Goal: Information Seeking & Learning: Learn about a topic

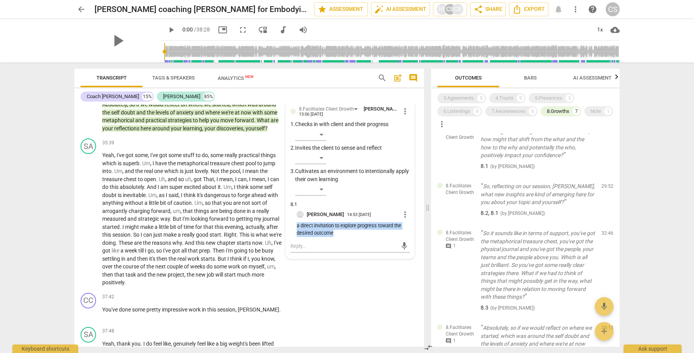
scroll to position [177, 0]
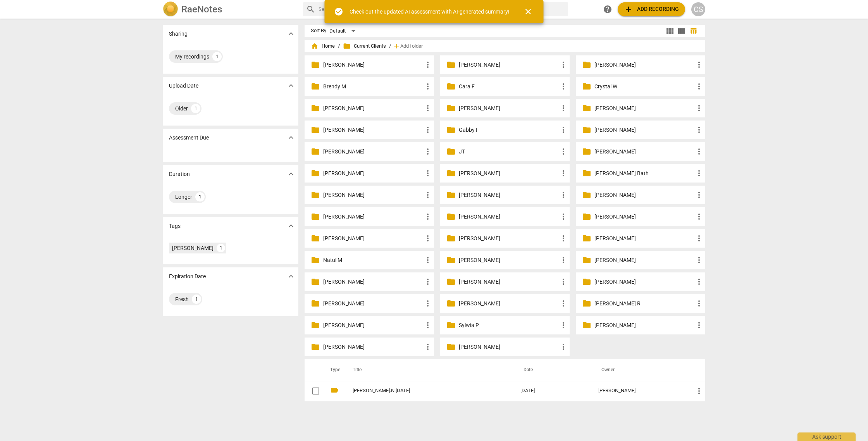
click at [329, 258] on p "Natul M" at bounding box center [373, 260] width 100 height 8
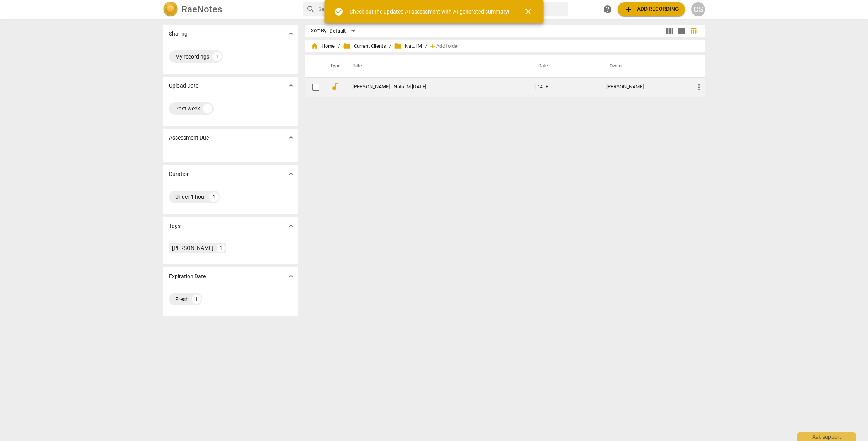
click at [385, 87] on link "[PERSON_NAME] - Natul.M.[DATE]" at bounding box center [430, 87] width 155 height 6
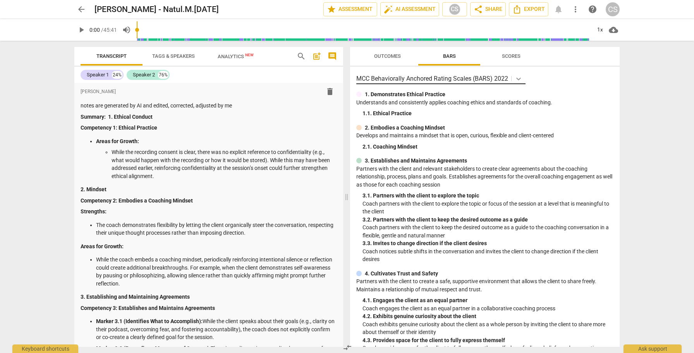
click at [517, 80] on icon at bounding box center [519, 79] width 8 height 8
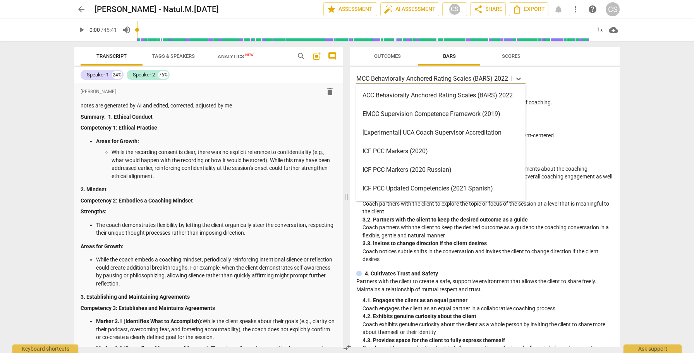
click at [468, 151] on div "ICF PCC Markers (2020)" at bounding box center [440, 151] width 169 height 19
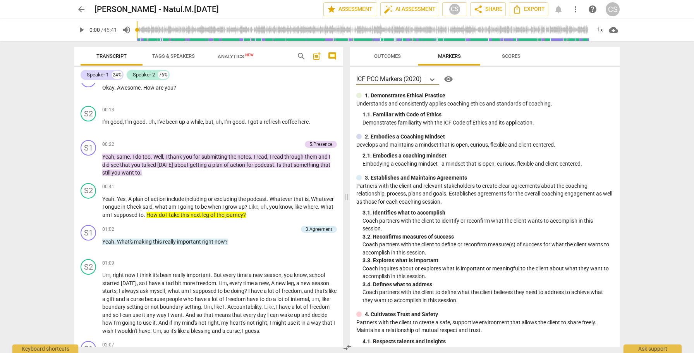
scroll to position [1040, 0]
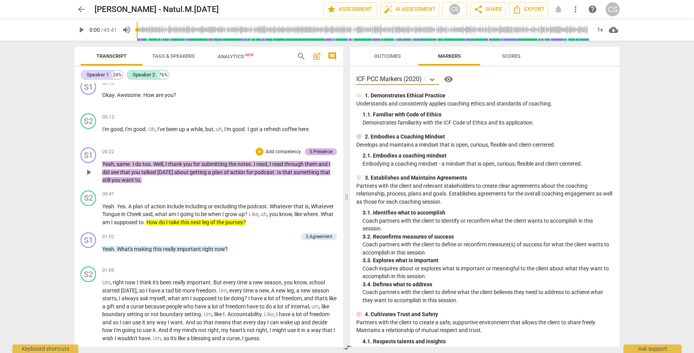
click at [313, 151] on div "5.Presence" at bounding box center [321, 151] width 23 height 7
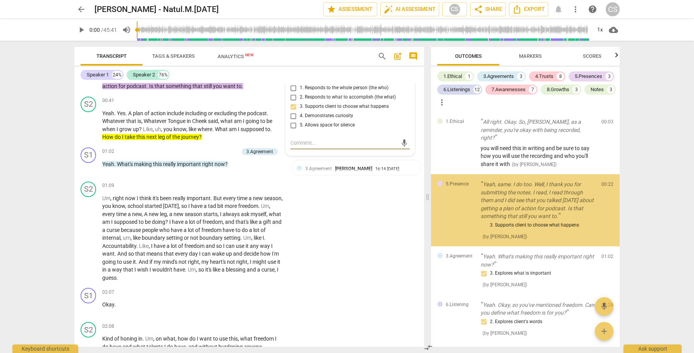
scroll to position [946, 0]
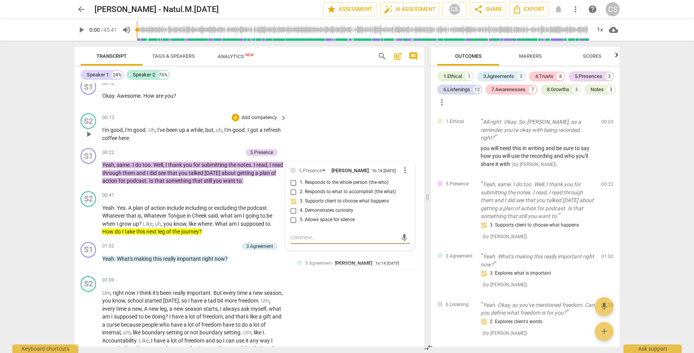
click at [351, 115] on div "S2 play_arrow pause 00:13 + Add competency keyboard_arrow_right I'm good , I'm …" at bounding box center [249, 127] width 350 height 35
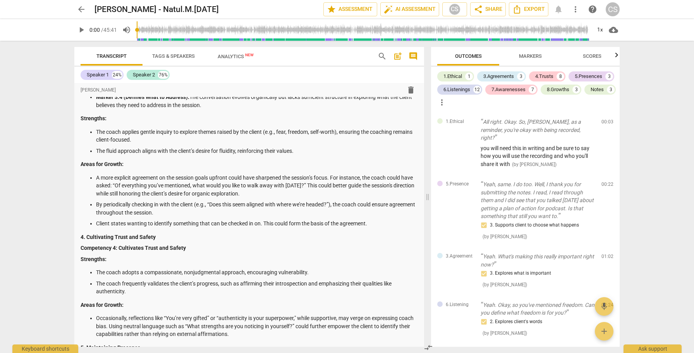
scroll to position [0, 0]
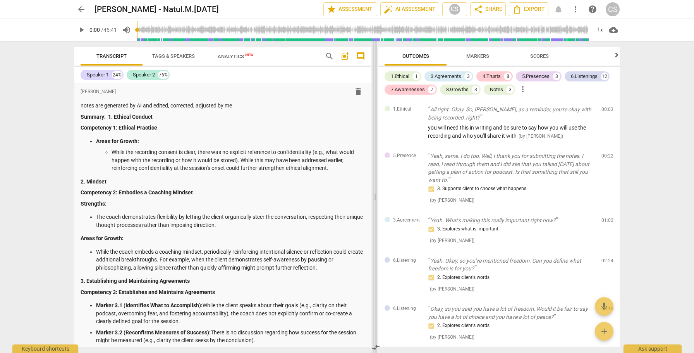
drag, startPoint x: 428, startPoint y: 196, endPoint x: 376, endPoint y: 207, distance: 53.1
click at [375, 207] on span at bounding box center [375, 197] width 5 height 312
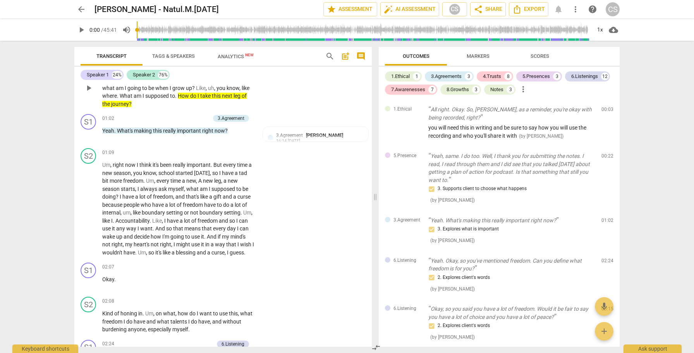
scroll to position [1147, 0]
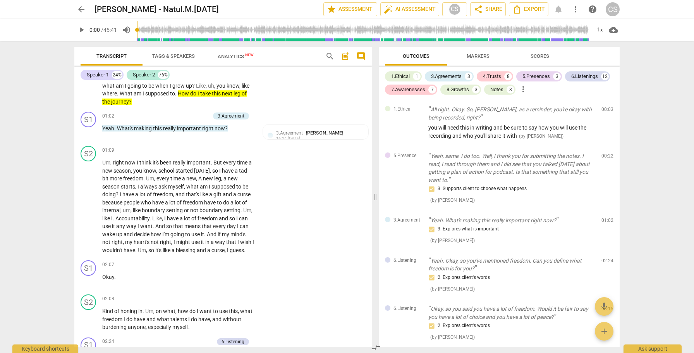
click at [474, 57] on span "Markers" at bounding box center [478, 56] width 23 height 6
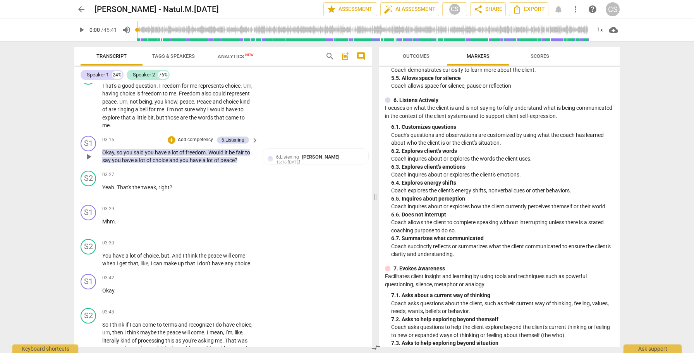
scroll to position [1451, 0]
drag, startPoint x: 130, startPoint y: 100, endPoint x: 147, endPoint y: 100, distance: 17.0
click at [147, 100] on p "That's a good question . Freedom for me represents choice . Um , having choice …" at bounding box center [178, 105] width 152 height 48
drag, startPoint x: 222, startPoint y: 108, endPoint x: 236, endPoint y: 108, distance: 14.0
click at [213, 104] on span "Peace" at bounding box center [205, 101] width 16 height 6
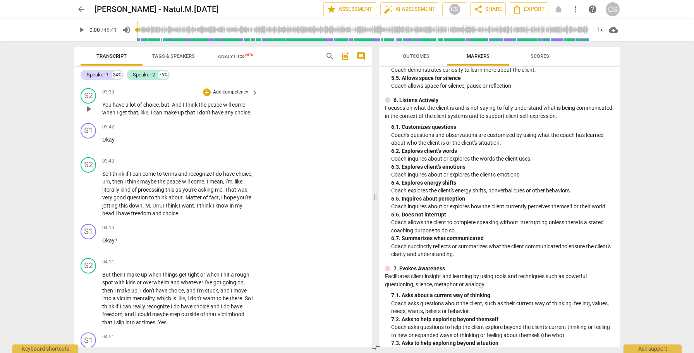
scroll to position [1603, 0]
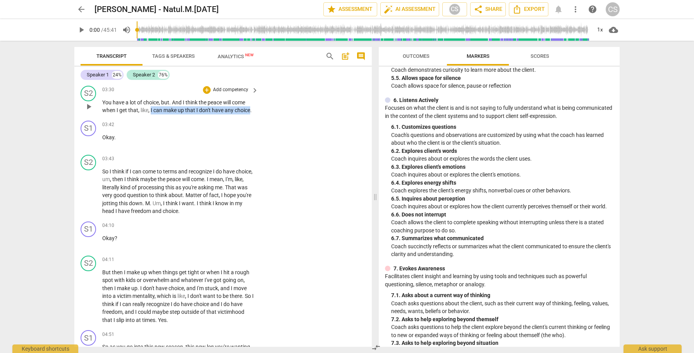
drag, startPoint x: 151, startPoint y: 117, endPoint x: 251, endPoint y: 118, distance: 99.9
click at [251, 114] on p "You have a lot of choice , but . And I think the peace will come when I get tha…" at bounding box center [178, 106] width 152 height 16
click at [267, 108] on icon "button" at bounding box center [268, 106] width 5 height 5
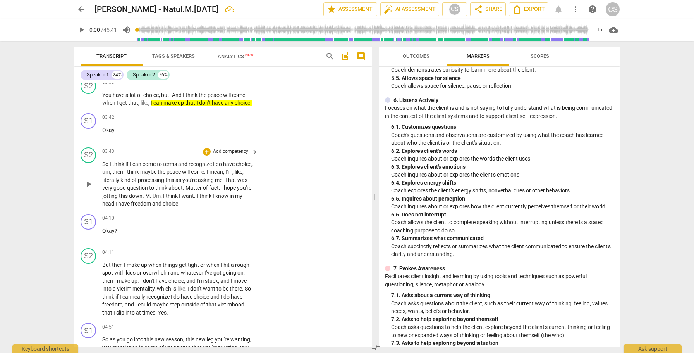
scroll to position [1611, 0]
click at [206, 155] on div "+" at bounding box center [207, 151] width 8 height 8
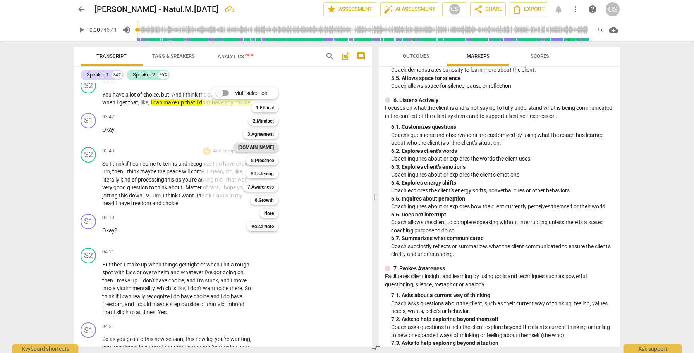
click at [272, 149] on b "4.Trust" at bounding box center [256, 147] width 36 height 9
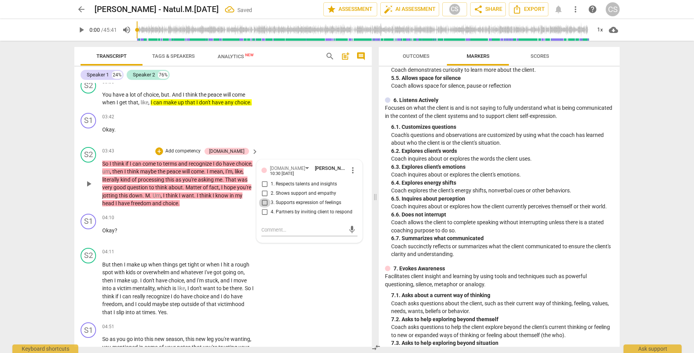
click at [263, 207] on input "3. Supports expression of feelings" at bounding box center [264, 202] width 12 height 9
checkbox input "true"
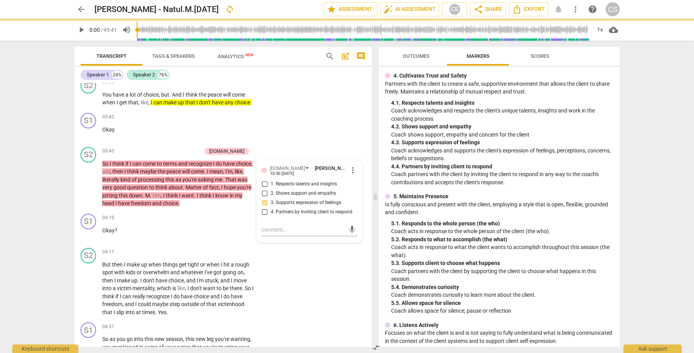
scroll to position [237, 0]
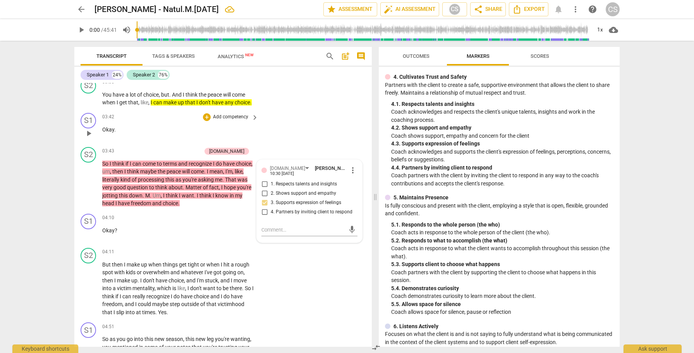
click at [341, 129] on div "S1 play_arrow pause 03:42 + Add competency keyboard_arrow_right Okay ." at bounding box center [223, 127] width 298 height 34
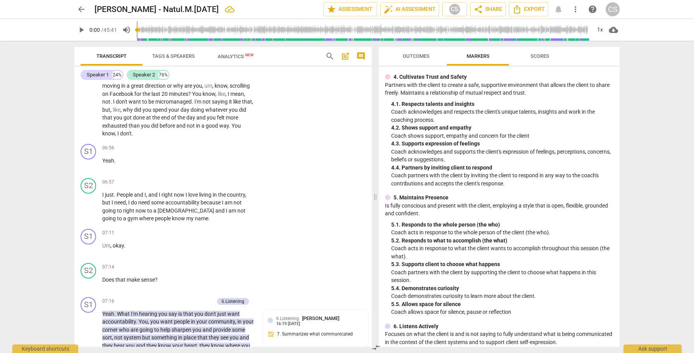
scroll to position [2111, 0]
click at [420, 56] on span "Outcomes" at bounding box center [416, 56] width 27 height 6
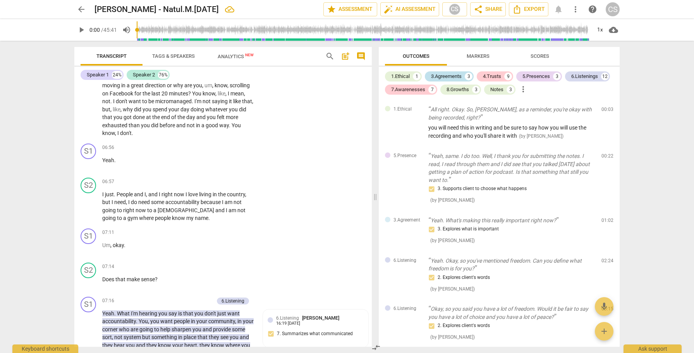
click at [452, 73] on div "3.Agreements" at bounding box center [446, 76] width 31 height 8
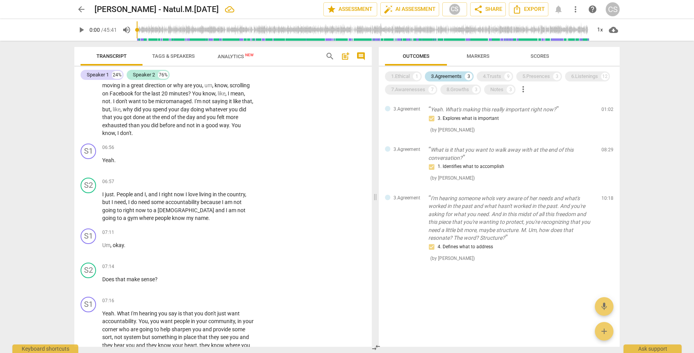
click at [439, 74] on div "3.Agreements" at bounding box center [446, 76] width 31 height 8
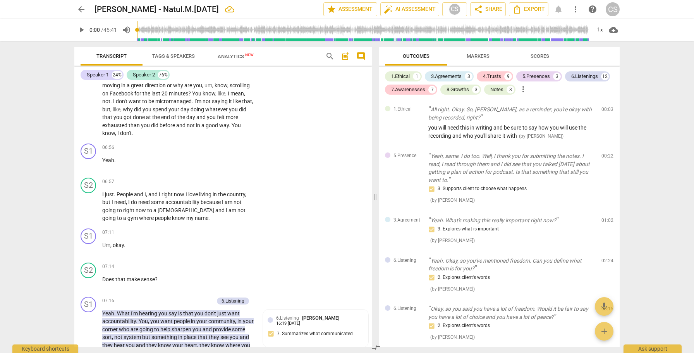
click at [471, 56] on span "Markers" at bounding box center [478, 56] width 23 height 6
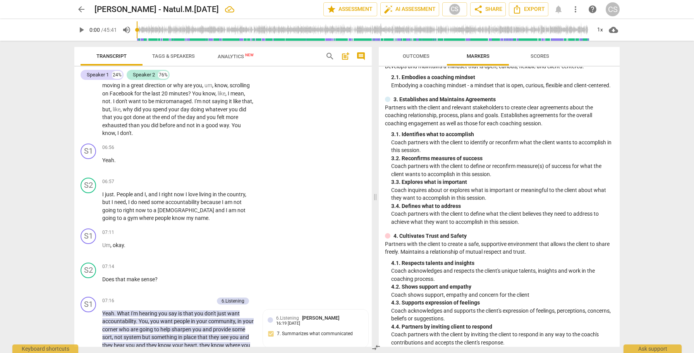
scroll to position [80, 0]
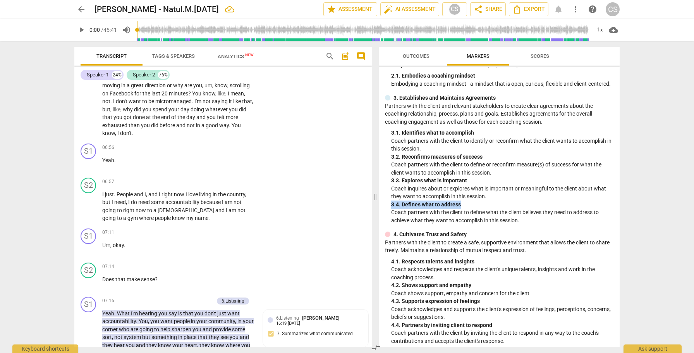
drag, startPoint x: 392, startPoint y: 212, endPoint x: 474, endPoint y: 212, distance: 82.5
click at [474, 208] on div "3. 4. Defines what to address" at bounding box center [502, 204] width 222 height 8
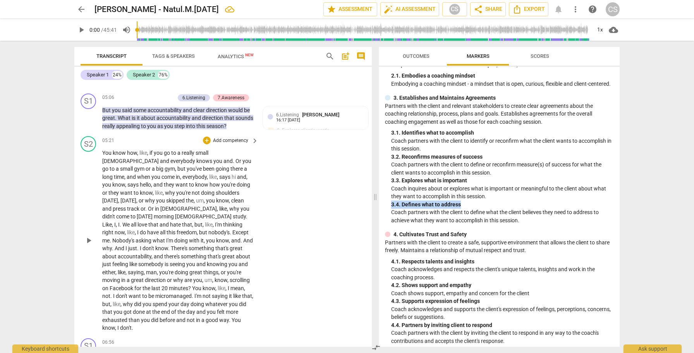
scroll to position [1917, 0]
drag, startPoint x: 145, startPoint y: 263, endPoint x: 150, endPoint y: 267, distance: 5.6
click at [150, 267] on p "You know how , like , if you go to a really small church and everybody knows yo…" at bounding box center [178, 239] width 152 height 183
click at [288, 262] on div "S2 play_arrow pause 05:21 + Add competency keyboard_arrow_right You know how , …" at bounding box center [223, 233] width 298 height 202
drag, startPoint x: 145, startPoint y: 262, endPoint x: 171, endPoint y: 271, distance: 27.6
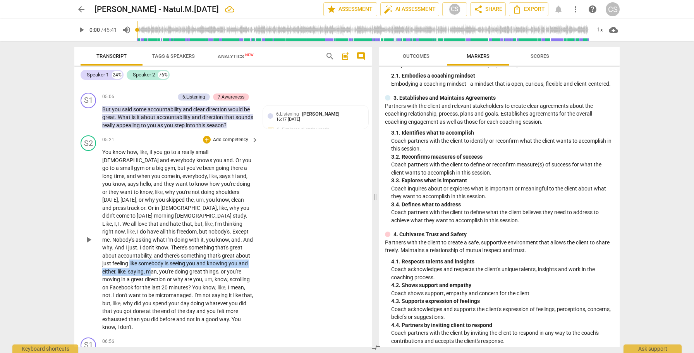
click at [171, 271] on p "You know how , like , if you go to a really small church and everybody knows yo…" at bounding box center [178, 239] width 152 height 183
click at [193, 261] on icon "button" at bounding box center [196, 260] width 8 height 9
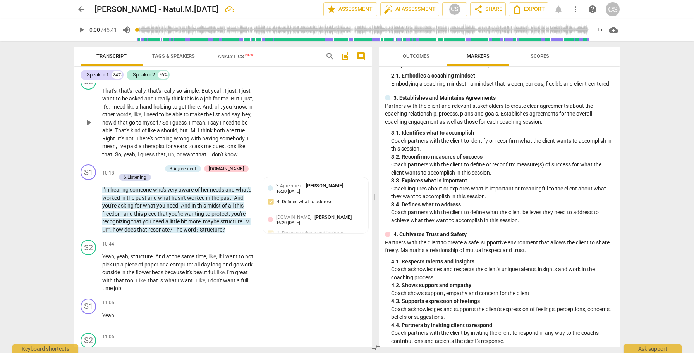
scroll to position [2772, 0]
click at [89, 210] on span "play_arrow" at bounding box center [88, 205] width 9 height 9
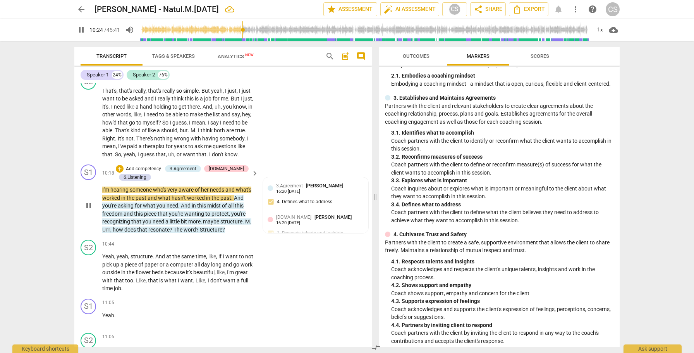
click at [89, 210] on span "pause" at bounding box center [88, 205] width 9 height 9
click at [90, 210] on span "play_arrow" at bounding box center [88, 205] width 9 height 9
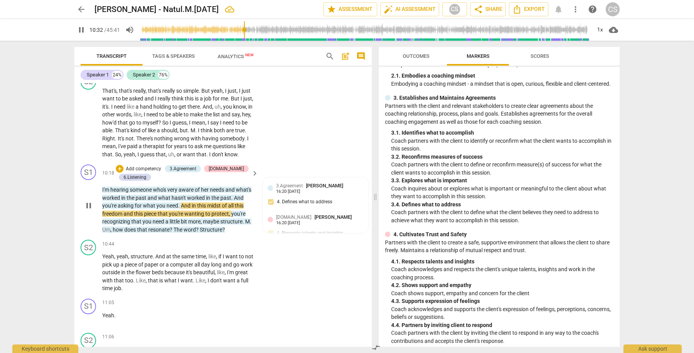
click at [90, 210] on span "pause" at bounding box center [88, 205] width 9 height 9
click at [90, 210] on span "play_arrow" at bounding box center [88, 205] width 9 height 9
click at [90, 210] on span "pause" at bounding box center [88, 205] width 9 height 9
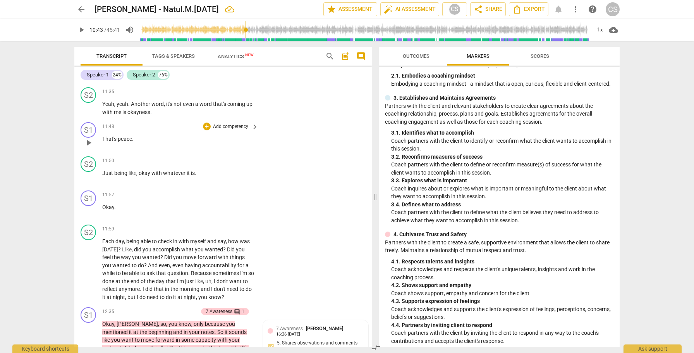
scroll to position [3095, 0]
drag, startPoint x: 128, startPoint y: 134, endPoint x: 152, endPoint y: 134, distance: 24.0
click at [152, 115] on p "Yeah , yeah . Another word , it's not even a word that's coming up with me is o…" at bounding box center [178, 108] width 152 height 16
click at [168, 125] on icon "button" at bounding box center [169, 123] width 5 height 5
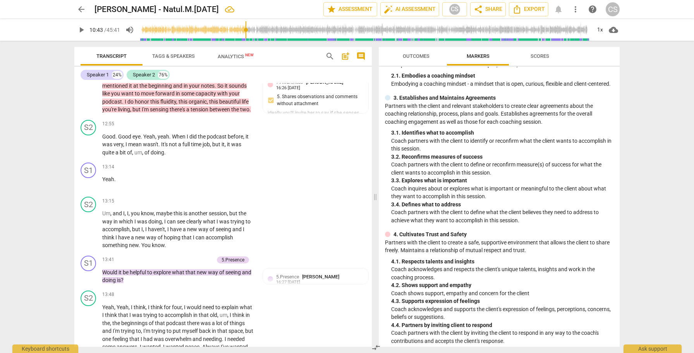
scroll to position [3338, 0]
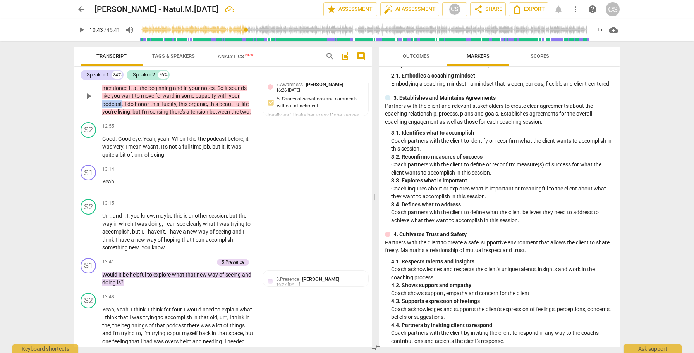
drag, startPoint x: 203, startPoint y: 120, endPoint x: 222, endPoint y: 121, distance: 19.0
click at [222, 116] on p "Okay , Tara , so , you know , only because you mentioned it at the beginning an…" at bounding box center [178, 96] width 152 height 40
click at [238, 110] on icon "button" at bounding box center [239, 108] width 5 height 5
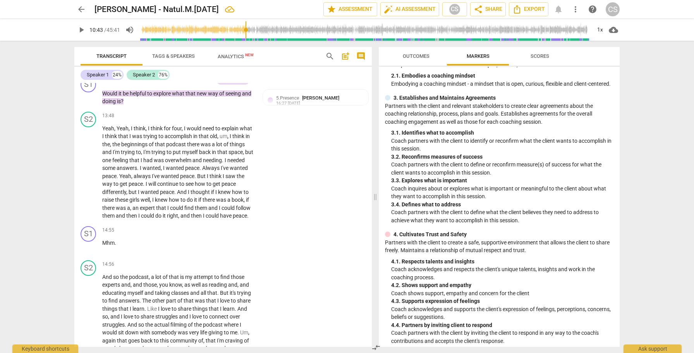
scroll to position [3521, 0]
click at [89, 101] on span "play_arrow" at bounding box center [88, 95] width 9 height 9
click at [89, 101] on span "pause" at bounding box center [88, 95] width 9 height 9
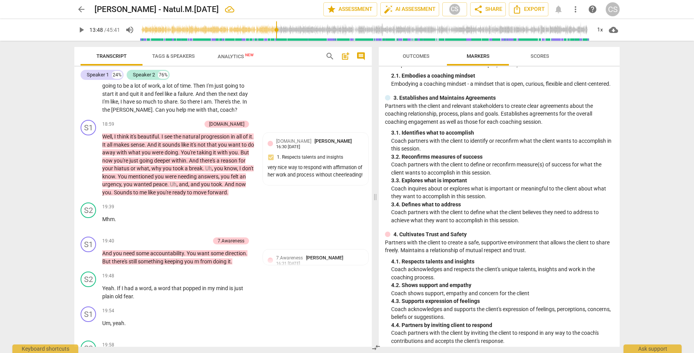
scroll to position [4121, 0]
drag, startPoint x: 126, startPoint y: 148, endPoint x: 218, endPoint y: 146, distance: 91.8
click at [218, 113] on p "With great skills , which is necessary . And then how . And then how when mom i…" at bounding box center [178, 13] width 152 height 199
click at [223, 139] on icon "button" at bounding box center [224, 140] width 3 height 3
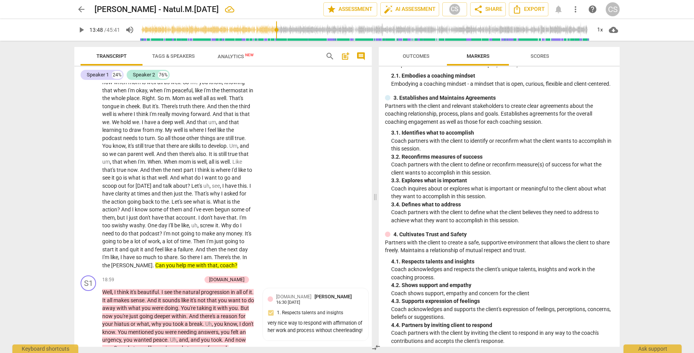
scroll to position [3965, 0]
click at [187, 86] on span "So" at bounding box center [186, 82] width 7 height 6
click at [169, 133] on span "My" at bounding box center [169, 130] width 9 height 6
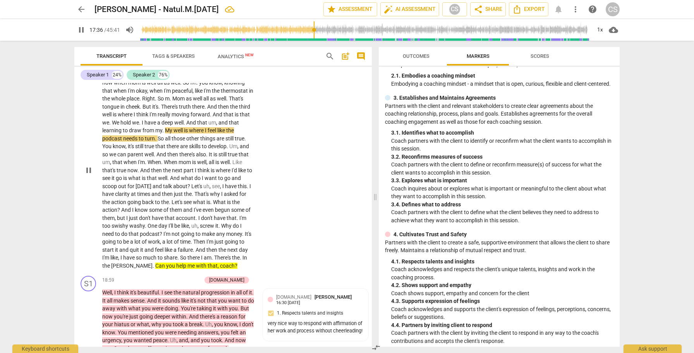
click at [85, 175] on span "pause" at bounding box center [88, 169] width 9 height 9
click at [201, 197] on span "That's" at bounding box center [201, 194] width 15 height 6
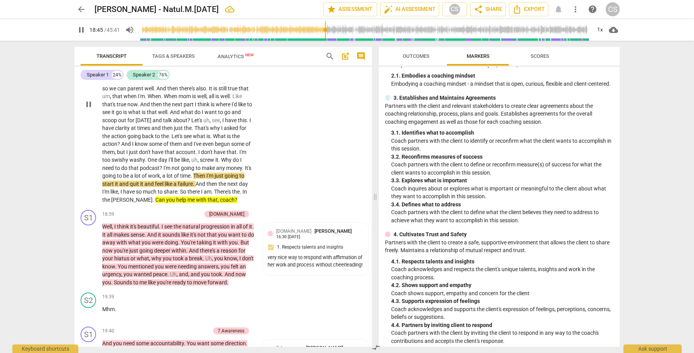
scroll to position [4030, 0]
click at [88, 109] on span "pause" at bounding box center [88, 104] width 9 height 9
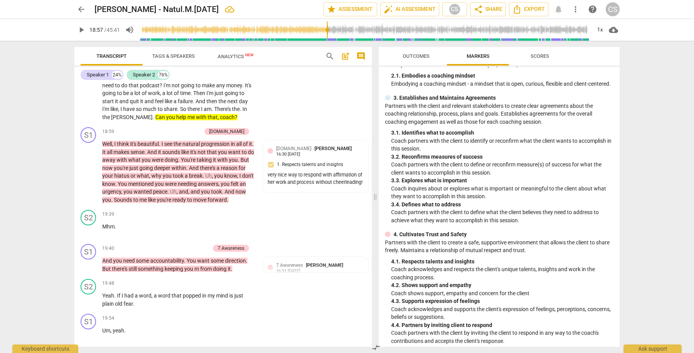
scroll to position [4113, 0]
click at [90, 176] on span "play_arrow" at bounding box center [88, 171] width 9 height 9
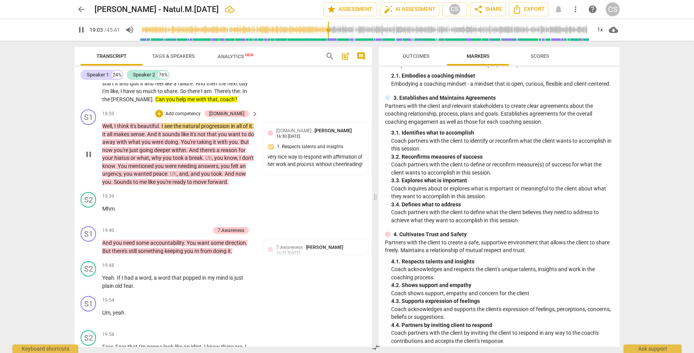
scroll to position [4133, 0]
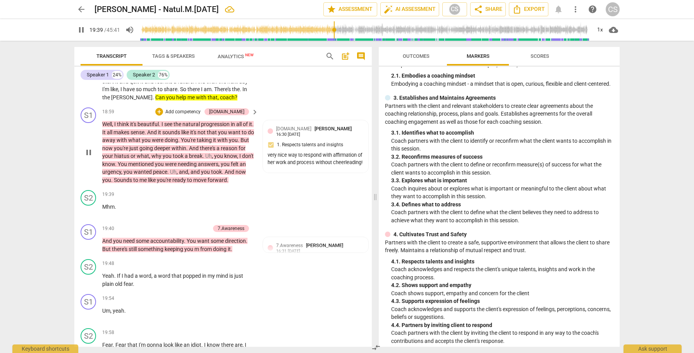
click at [88, 157] on span "pause" at bounding box center [88, 152] width 9 height 9
click at [88, 157] on span "play_arrow" at bounding box center [88, 152] width 9 height 9
click at [91, 249] on span "pause" at bounding box center [88, 244] width 9 height 9
click at [91, 249] on span "play_arrow" at bounding box center [88, 244] width 9 height 9
click at [89, 249] on span "pause" at bounding box center [88, 244] width 9 height 9
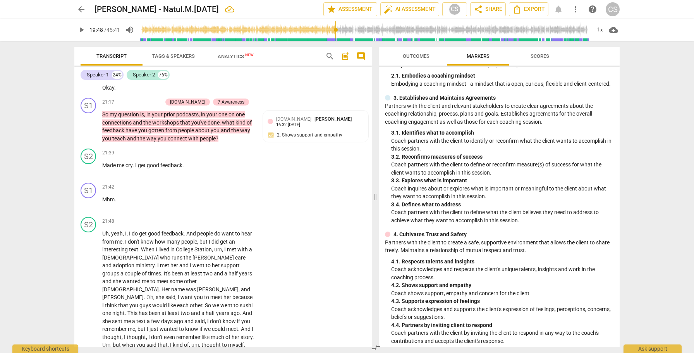
scroll to position [4511, 0]
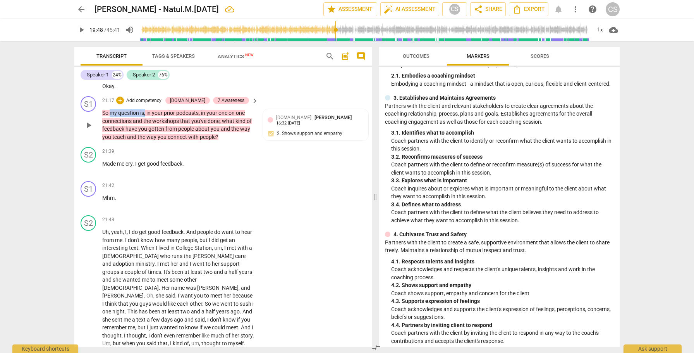
drag, startPoint x: 109, startPoint y: 151, endPoint x: 146, endPoint y: 153, distance: 36.4
click at [146, 141] on p "So my question is , in your prior podcasts , in your one on one connections and…" at bounding box center [178, 125] width 152 height 32
click at [163, 141] on icon "button" at bounding box center [166, 142] width 8 height 9
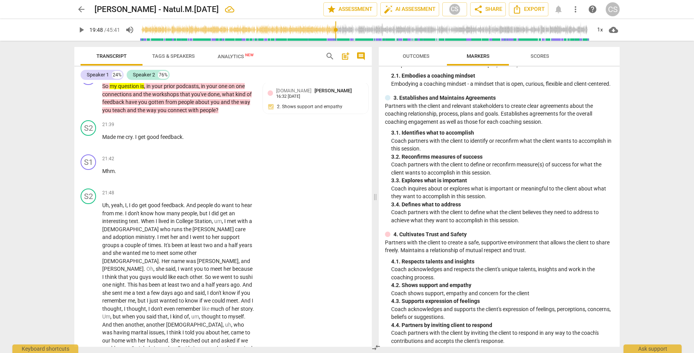
scroll to position [4538, 0]
click at [88, 145] on span "play_arrow" at bounding box center [88, 140] width 9 height 9
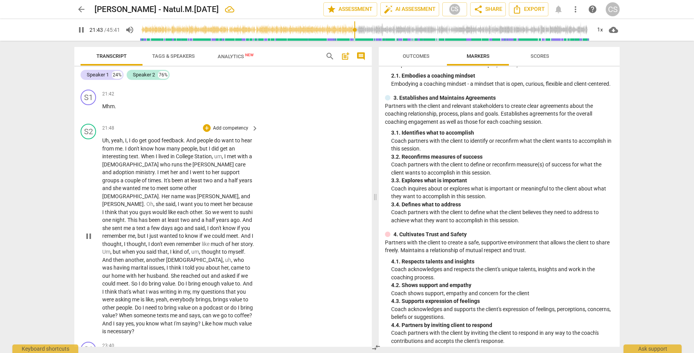
scroll to position [4602, 0]
click at [88, 240] on span "pause" at bounding box center [88, 235] width 9 height 9
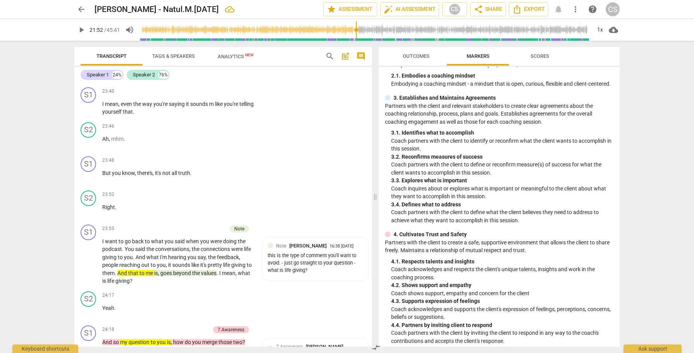
scroll to position [4856, 0]
click at [89, 112] on span "play_arrow" at bounding box center [88, 107] width 9 height 9
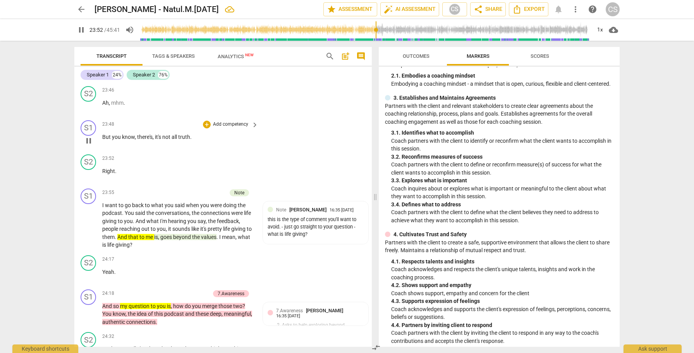
scroll to position [4897, 0]
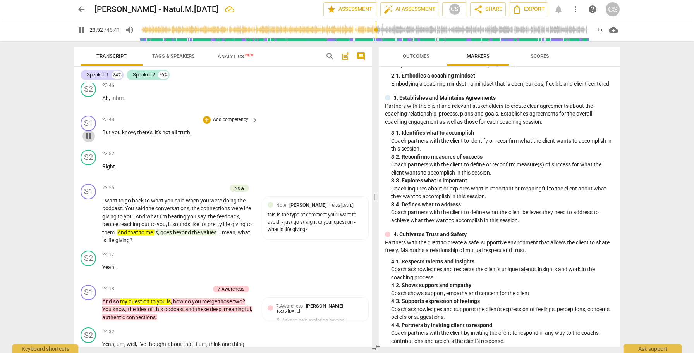
click at [89, 141] on span "pause" at bounding box center [88, 135] width 9 height 9
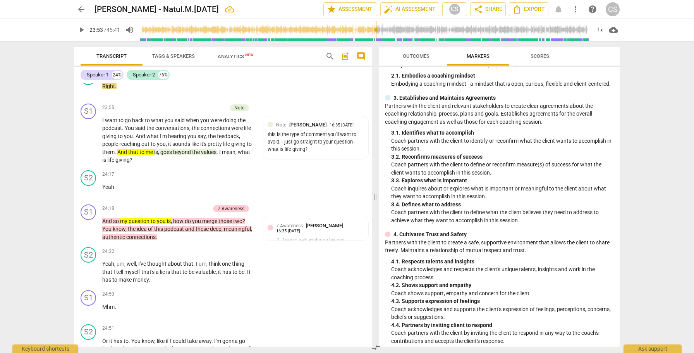
scroll to position [4980, 0]
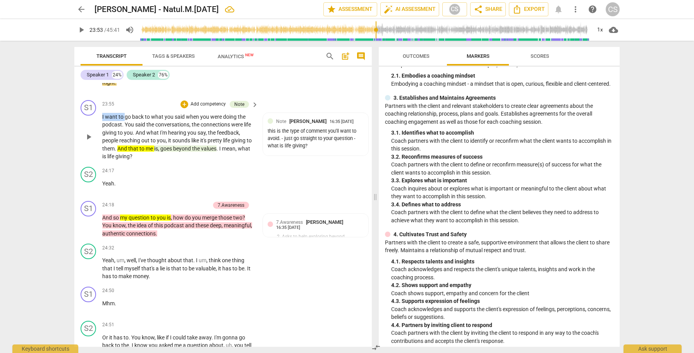
drag, startPoint x: 102, startPoint y: 148, endPoint x: 125, endPoint y: 150, distance: 22.9
click at [125, 150] on p "I want to go back to what you said when you were doing the podcast . You said t…" at bounding box center [178, 137] width 152 height 48
click at [141, 138] on icon "button" at bounding box center [141, 136] width 5 height 5
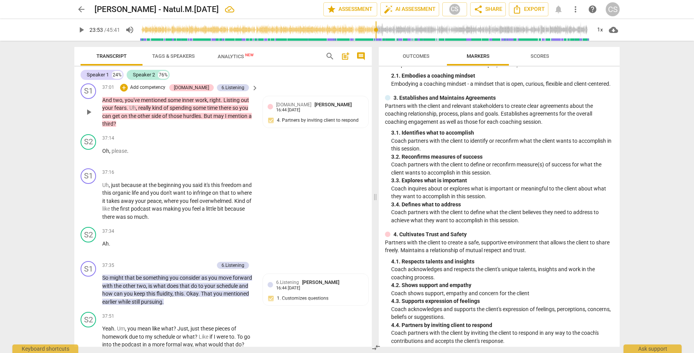
scroll to position [7479, 0]
click at [209, 118] on span "But" at bounding box center [209, 115] width 10 height 6
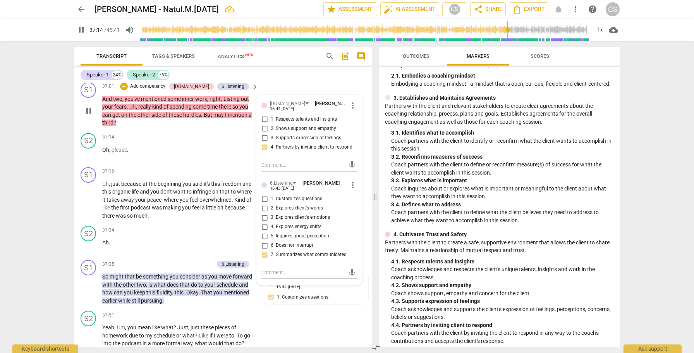
click at [90, 115] on span "pause" at bounding box center [88, 110] width 9 height 9
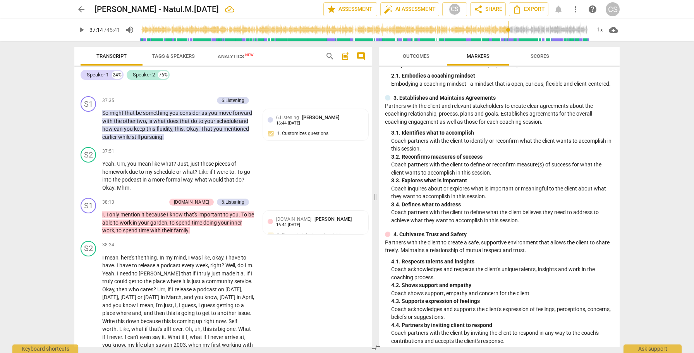
scroll to position [7645, 0]
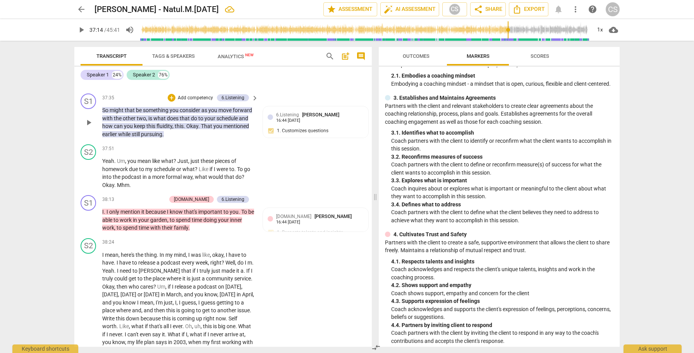
click at [89, 127] on span "play_arrow" at bounding box center [88, 122] width 9 height 9
click at [89, 127] on span "pause" at bounding box center [88, 122] width 9 height 9
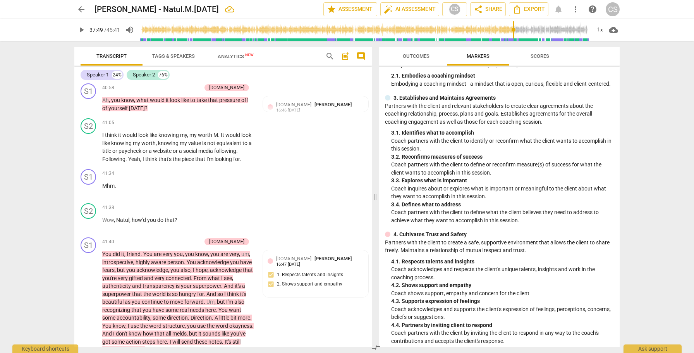
scroll to position [8109, 0]
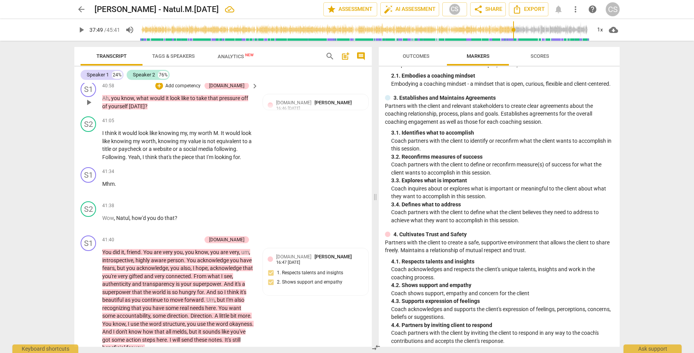
click at [88, 107] on span "play_arrow" at bounding box center [88, 102] width 9 height 9
click at [88, 107] on span "pause" at bounding box center [88, 102] width 9 height 9
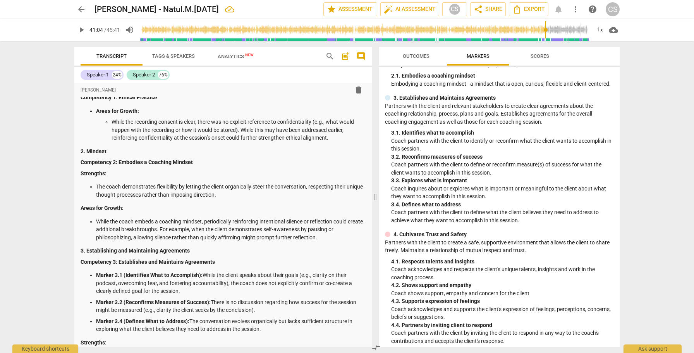
scroll to position [0, 0]
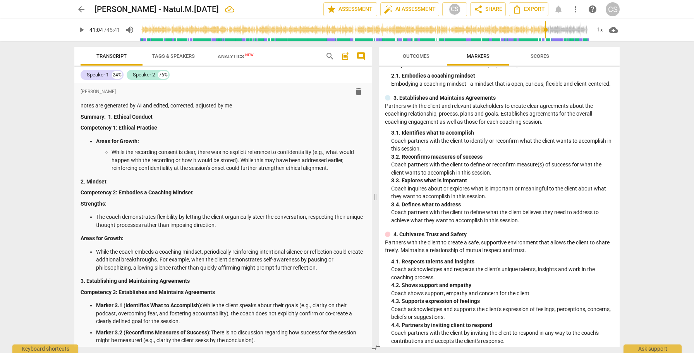
type input "2465"
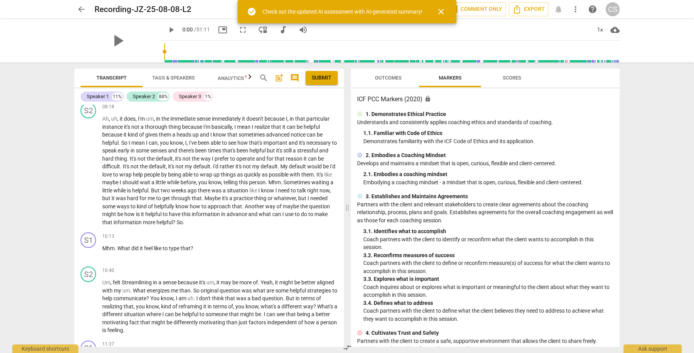
scroll to position [1111, 0]
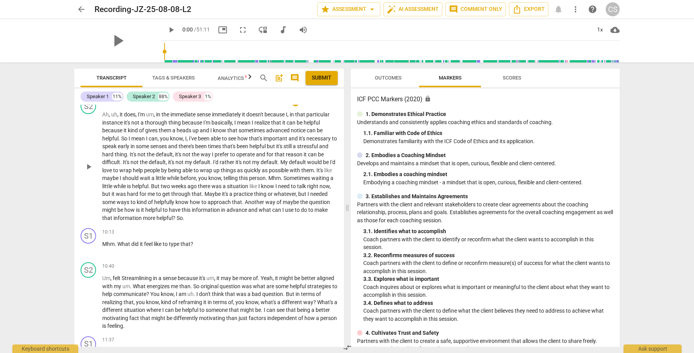
click at [265, 205] on span "Another" at bounding box center [255, 202] width 21 height 6
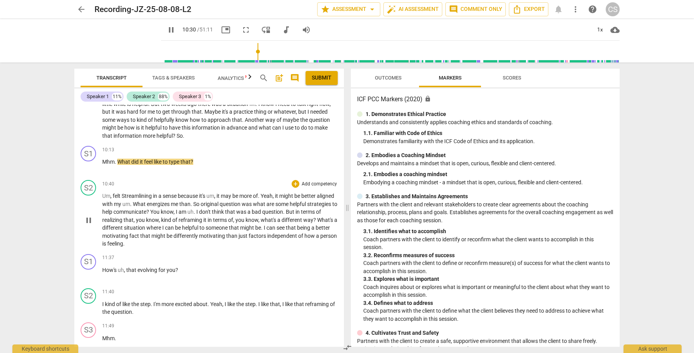
scroll to position [1195, 0]
click at [89, 169] on span "pause" at bounding box center [88, 164] width 9 height 9
type input "636"
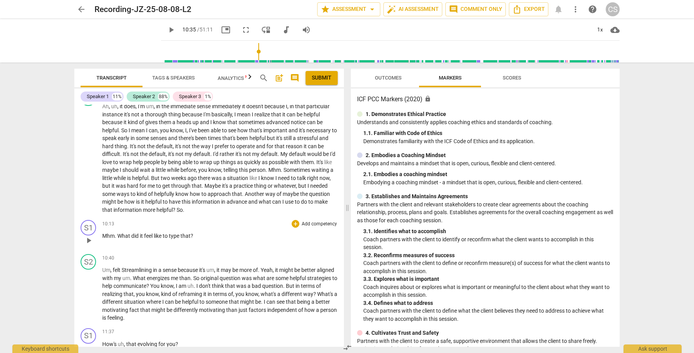
scroll to position [1120, 0]
